Goal: Information Seeking & Learning: Learn about a topic

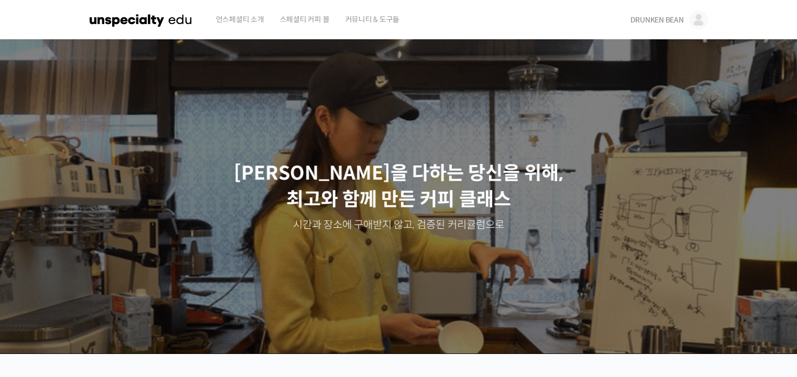
click at [656, 21] on span "DRUNKEN BEAN" at bounding box center [656, 19] width 53 height 9
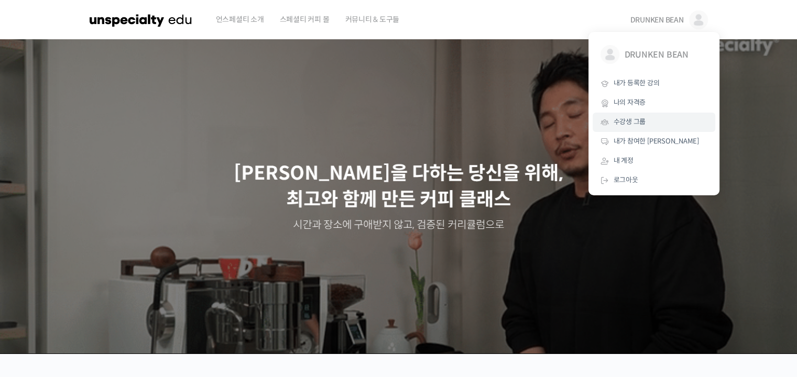
click at [641, 120] on span "수강생 그룹" at bounding box center [630, 121] width 32 height 9
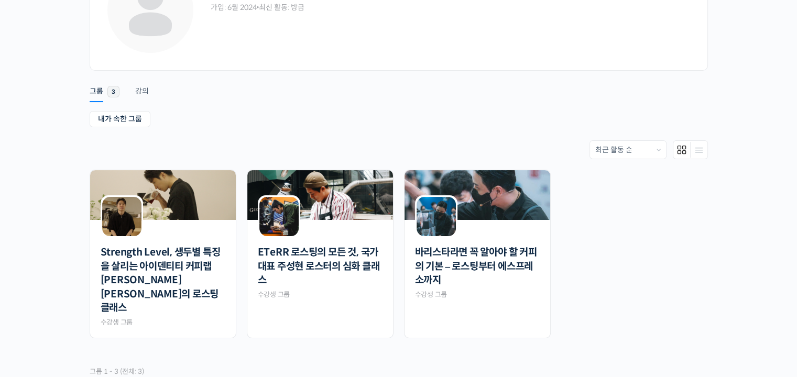
scroll to position [136, 0]
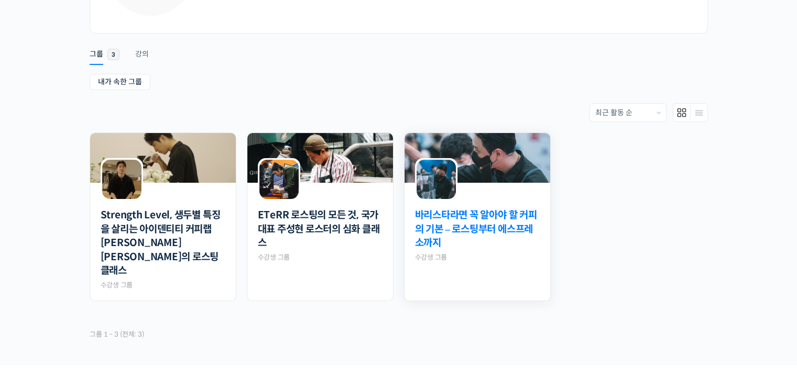
click at [459, 227] on link "바리스타라면 꼭 알아야 할 커피의 기본 – 로스팅부터 에스프레소까지" at bounding box center [477, 230] width 125 height 42
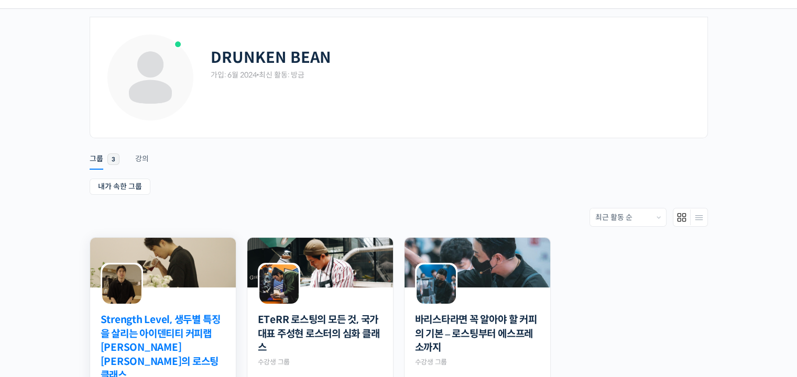
click at [193, 324] on link "Strength Level, 생두별 특징을 살리는 아이덴티티 커피랩 [PERSON_NAME] [PERSON_NAME]의 로스팅 클래스" at bounding box center [163, 348] width 125 height 70
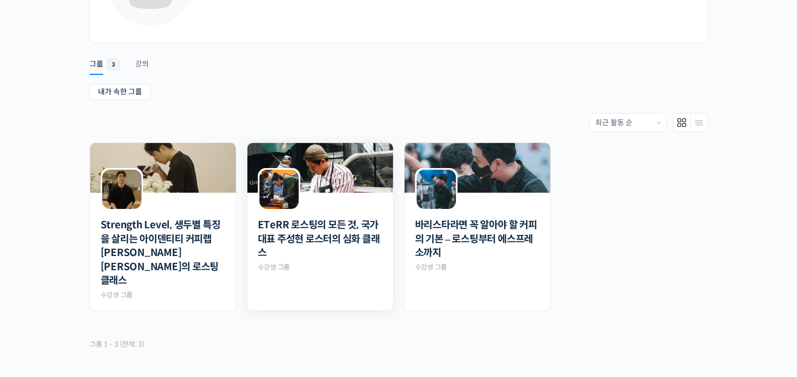
scroll to position [188, 0]
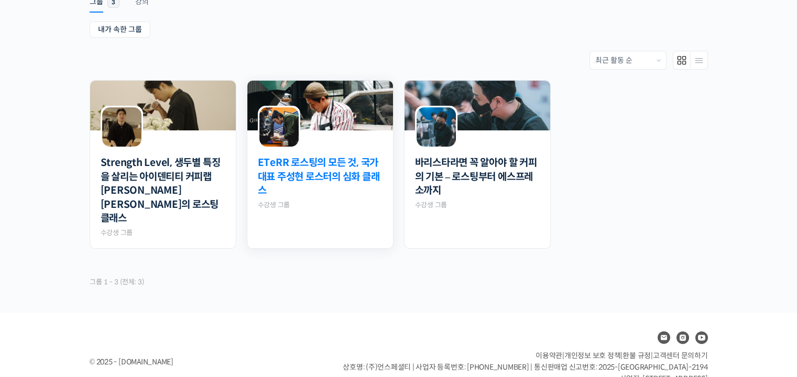
click at [361, 157] on link "ETeRR 로스팅의 모든 것, 국가대표 주성현 로스터의 심화 클래스" at bounding box center [320, 177] width 125 height 42
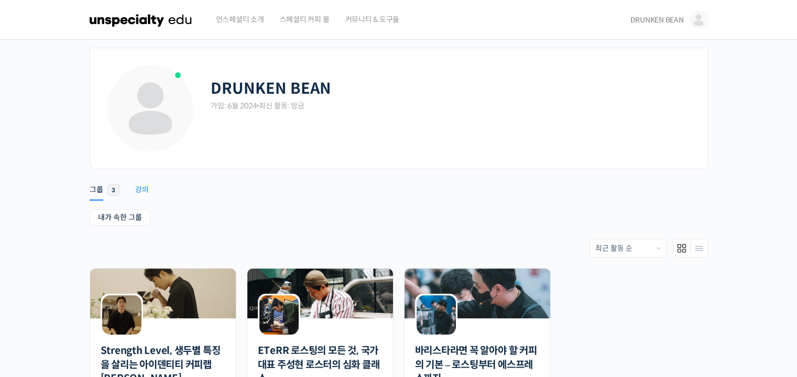
click at [144, 185] on div "강의" at bounding box center [142, 193] width 14 height 16
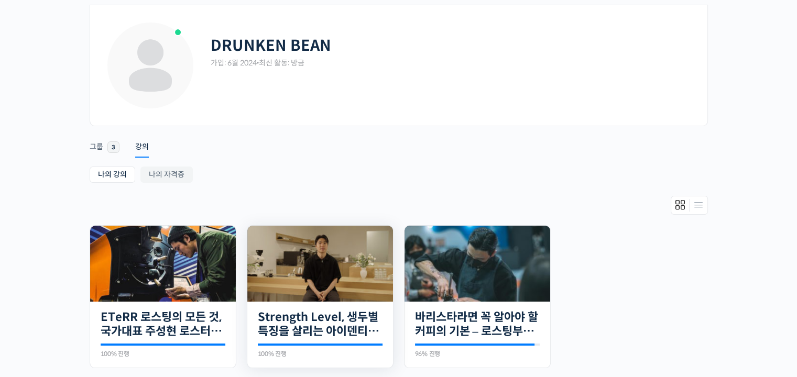
scroll to position [52, 0]
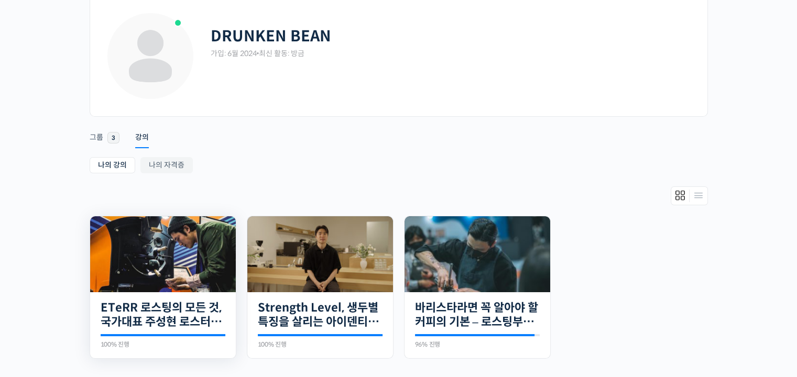
click at [172, 259] on img at bounding box center [163, 254] width 146 height 76
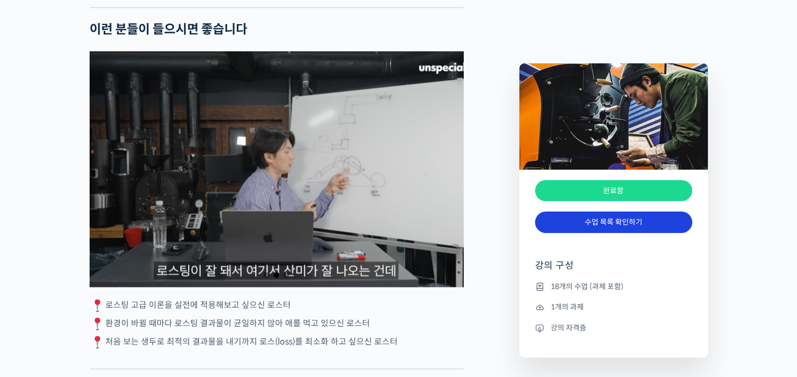
click at [601, 222] on link "수업 목록 확인하기" at bounding box center [613, 222] width 157 height 21
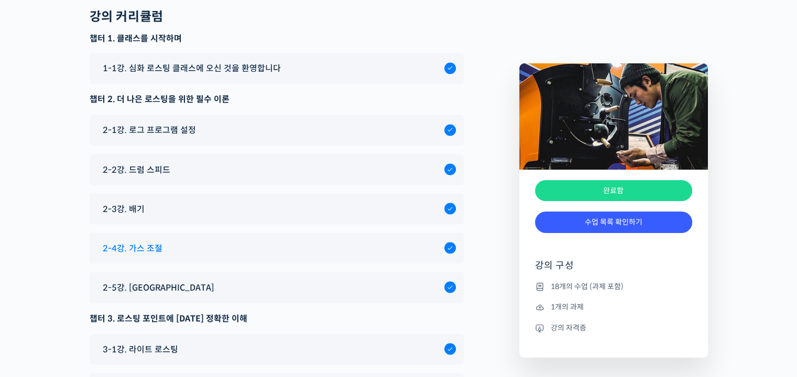
scroll to position [5994, 0]
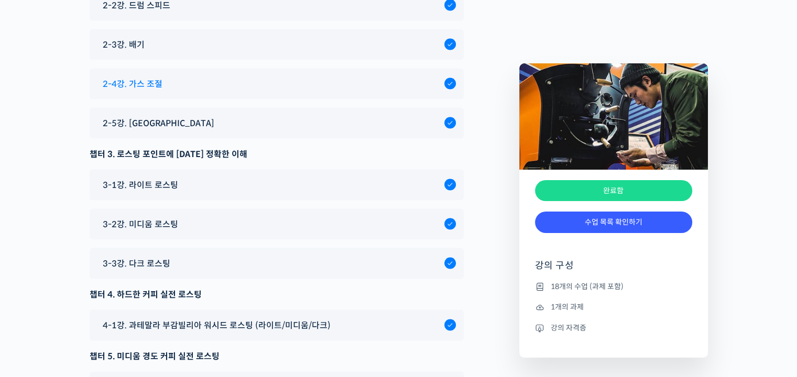
click at [165, 91] on div "2-4강. 가스 조절" at bounding box center [270, 84] width 347 height 14
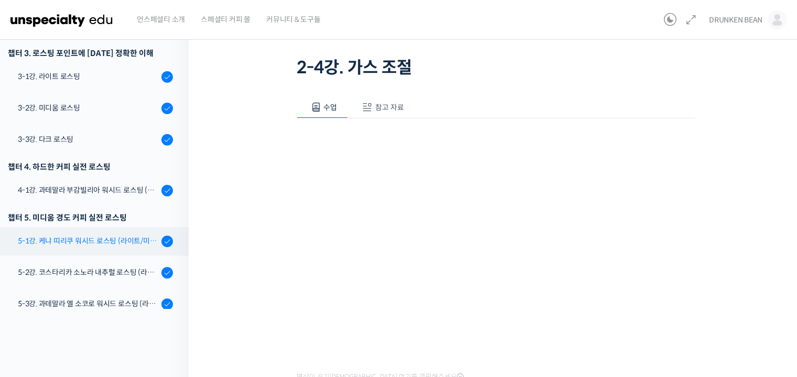
scroll to position [403, 0]
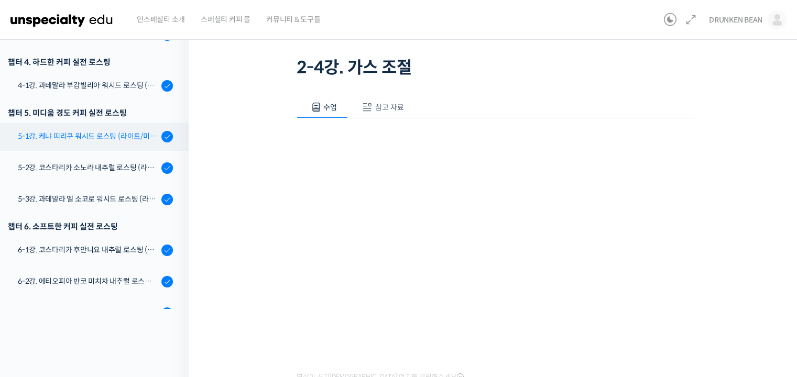
click at [122, 138] on div "5-1강. 케냐 띠리쿠 워시드 로스팅 (라이트/미디움/다크)" at bounding box center [88, 137] width 140 height 12
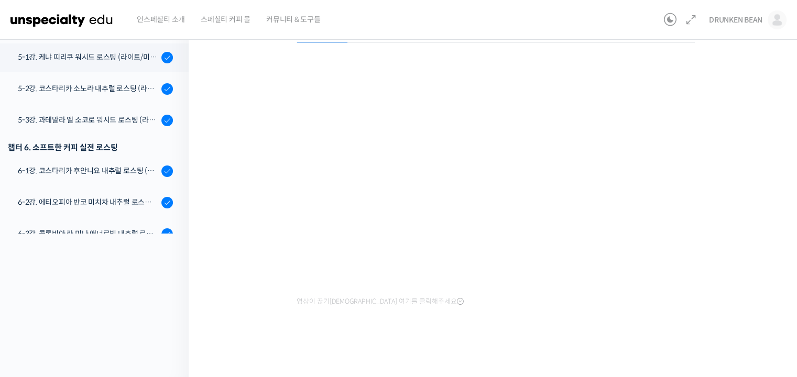
scroll to position [60, 0]
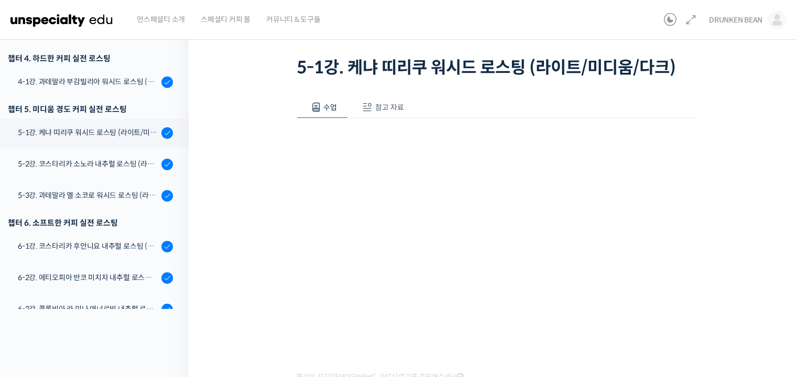
click at [85, 20] on img at bounding box center [61, 19] width 103 height 31
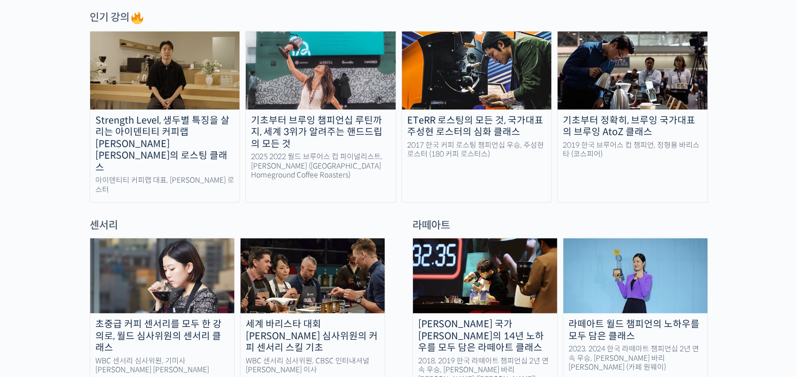
scroll to position [681, 0]
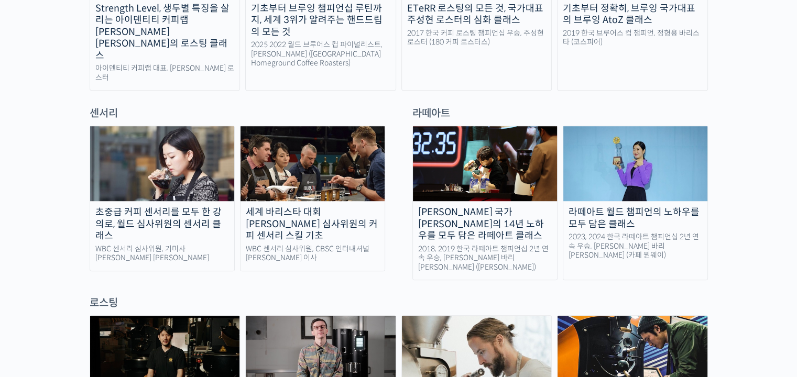
click at [197, 207] on div "초중급 커피 센서리를 모두 한 강의로, 월드 심사위원의 센서리 클래스" at bounding box center [162, 225] width 144 height 36
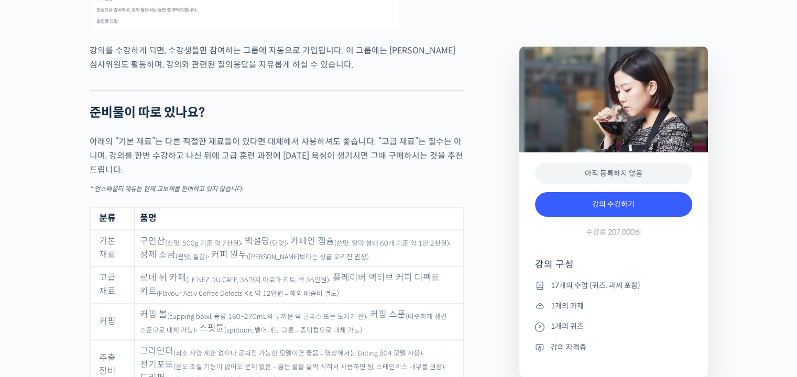
scroll to position [5242, 0]
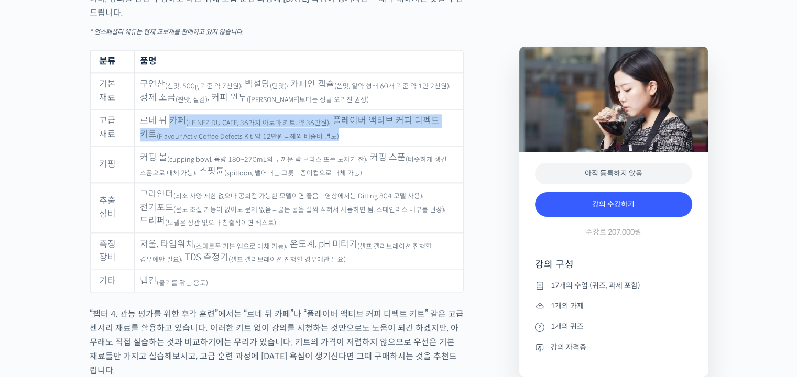
drag, startPoint x: 169, startPoint y: 122, endPoint x: 352, endPoint y: 143, distance: 183.7
click at [352, 143] on td "르네 뒤 카페 (LE NEZ DU CAFE, 36가지 아로마 키트, 약 36만원) , 플레이버 액티브 커피 디펙트 키트 (Flavour Act…" at bounding box center [299, 128] width 328 height 37
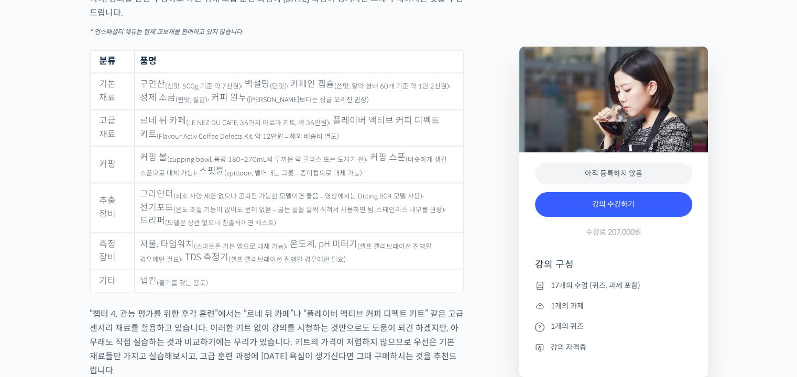
click at [279, 264] on sub "(셀프 캘리브레이션 진행할 경우에만 필요)" at bounding box center [287, 260] width 117 height 8
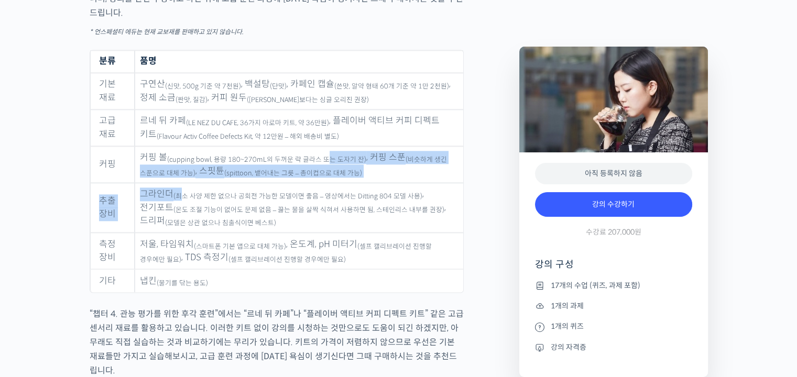
drag, startPoint x: 181, startPoint y: 197, endPoint x: 324, endPoint y: 165, distance: 146.6
click at [324, 165] on tbody "기본 재료 구연산 (신맛, 500g 기준 약 7천원) , 백설탕 (단맛) , 카페인 캡슐 (쓴맛, 알약 형태 60개 기준 약 1만 2천원) ,…" at bounding box center [276, 183] width 373 height 220
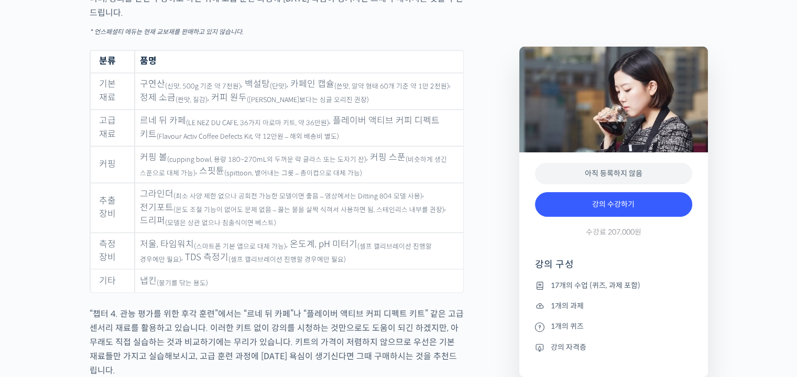
click at [149, 162] on td "커핑 볼 (cupping bowl, 용량 180~270mL의 두꺼운 락 글라스 또는 도자기 잔) , 커핑 스푼 (비슷하게 생긴 스푼으로 대체 …" at bounding box center [299, 164] width 328 height 37
drag, startPoint x: 152, startPoint y: 123, endPoint x: 275, endPoint y: 128, distance: 123.3
click at [275, 128] on td "르네 뒤 카페 (LE NEZ DU CAFE, 36가지 아로마 키트, 약 36만원) , 플레이버 액티브 커피 디펙트 키트 (Flavour Act…" at bounding box center [299, 128] width 328 height 37
click at [275, 127] on sub "(LE NEZ DU CAFE, 36가지 아로마 키트, 약 36만원)" at bounding box center [257, 123] width 143 height 8
drag, startPoint x: 150, startPoint y: 89, endPoint x: 390, endPoint y: 83, distance: 239.6
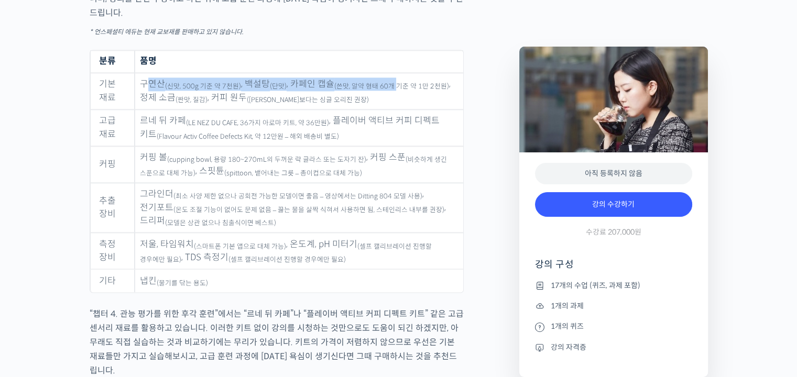
click at [390, 83] on td "구연산 (신맛, 500g 기준 약 7천원) , 백설탕 (단맛) , 카페인 캡슐 (쓴맛, 알약 형태 60개 기준 약 1만 2천원) , 정제 소금…" at bounding box center [299, 91] width 328 height 37
click at [374, 107] on td "구연산 (신맛, 500g 기준 약 7천원) , 백설탕 (단맛) , 카페인 캡슐 (쓴맛, 알약 형태 60개 기준 약 1만 2천원) , 정제 소금…" at bounding box center [299, 91] width 328 height 37
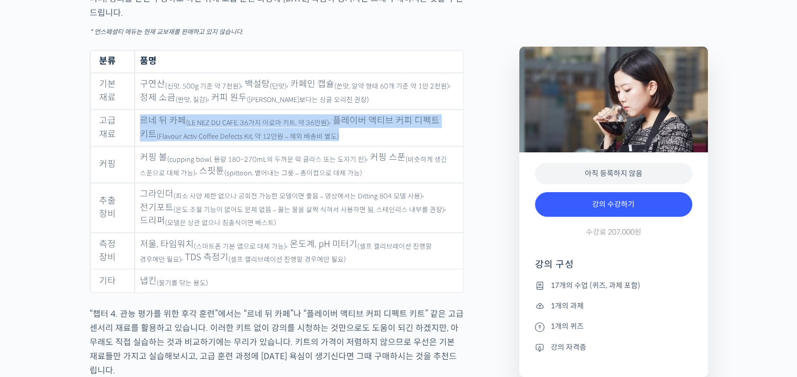
drag, startPoint x: 140, startPoint y: 123, endPoint x: 363, endPoint y: 144, distance: 223.7
click at [363, 144] on td "르네 뒤 카페 (LE NEZ DU CAFE, 36가지 아로마 키트, 약 36만원) , 플레이버 액티브 커피 디펙트 키트 (Flavour Act…" at bounding box center [299, 128] width 328 height 37
copy td "르네 뒤 카페 (LE NEZ DU CAFE, 36가지 아로마 키트, 약 36만원) , 플레이버 액티브 커피 디펙트 키트 (Flavour Act…"
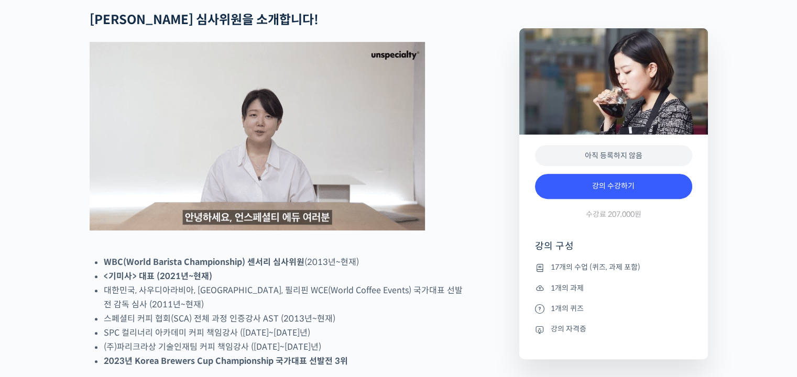
scroll to position [0, 0]
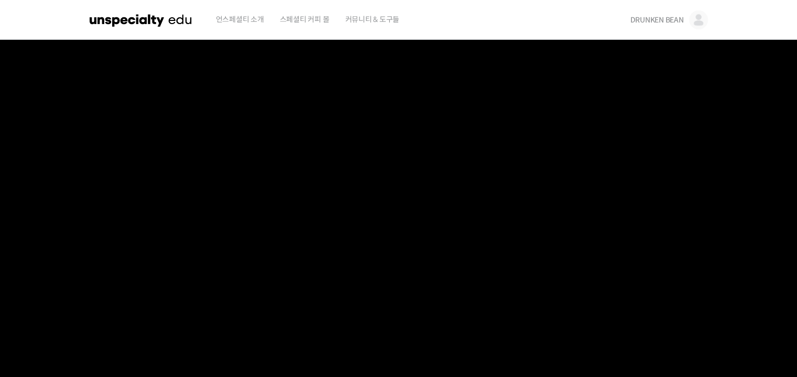
click at [254, 17] on span "언스페셜티 소개" at bounding box center [240, 19] width 48 height 40
click at [156, 15] on img at bounding box center [141, 19] width 103 height 31
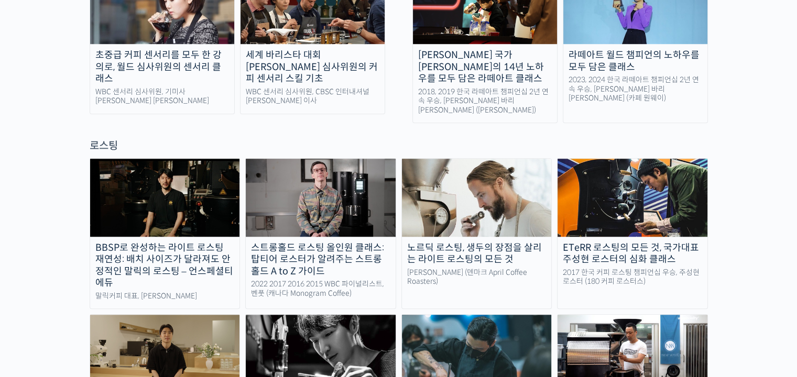
scroll to position [577, 0]
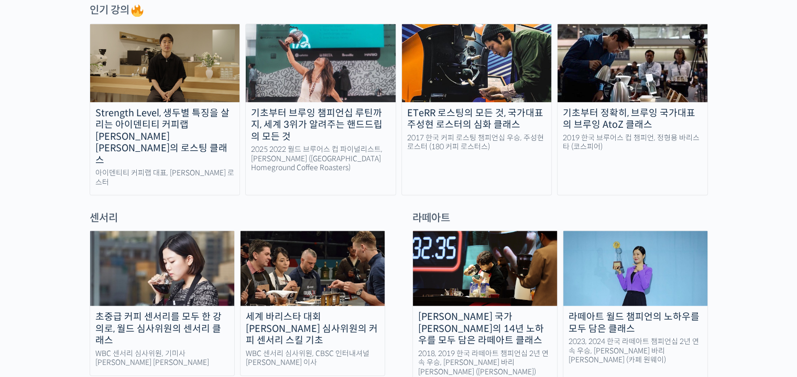
click at [328, 231] on img at bounding box center [313, 268] width 144 height 75
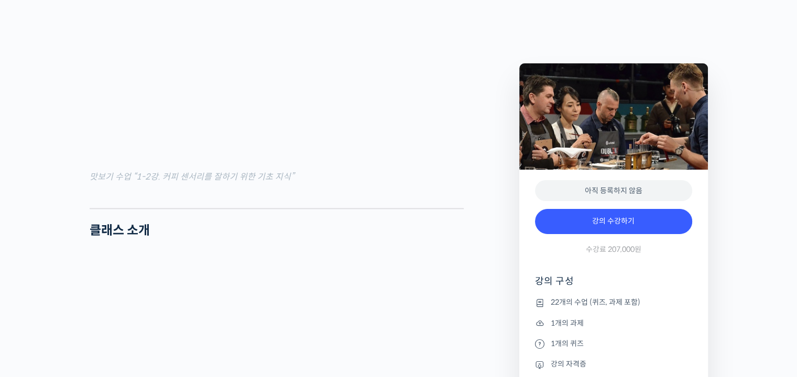
scroll to position [1258, 0]
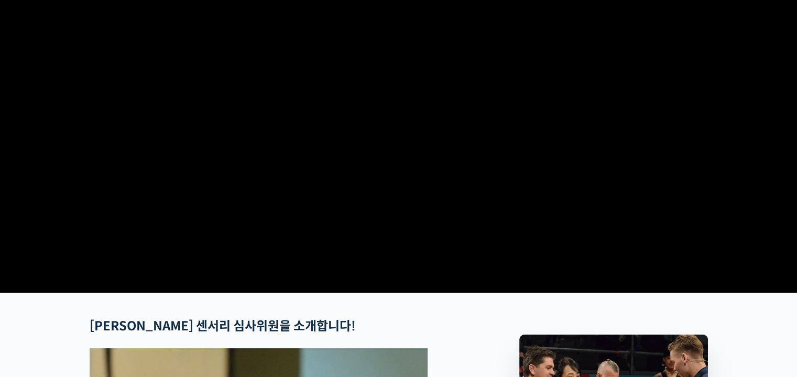
scroll to position [0, 0]
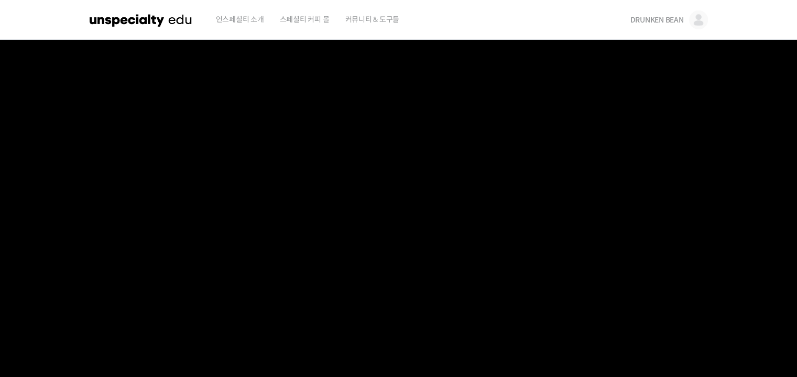
click at [161, 20] on img at bounding box center [141, 19] width 103 height 31
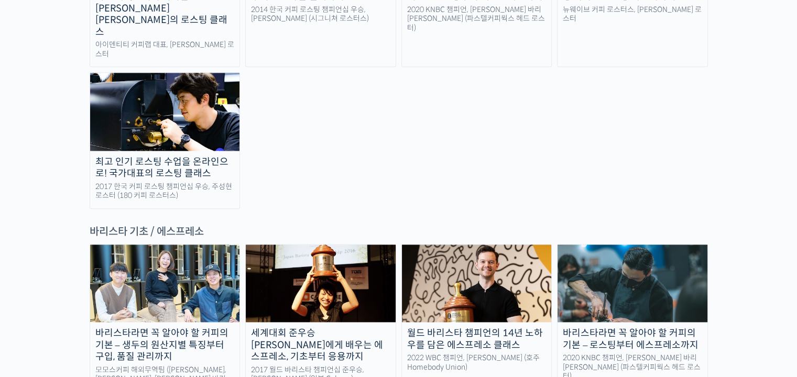
scroll to position [1415, 0]
